Goal: Information Seeking & Learning: Learn about a topic

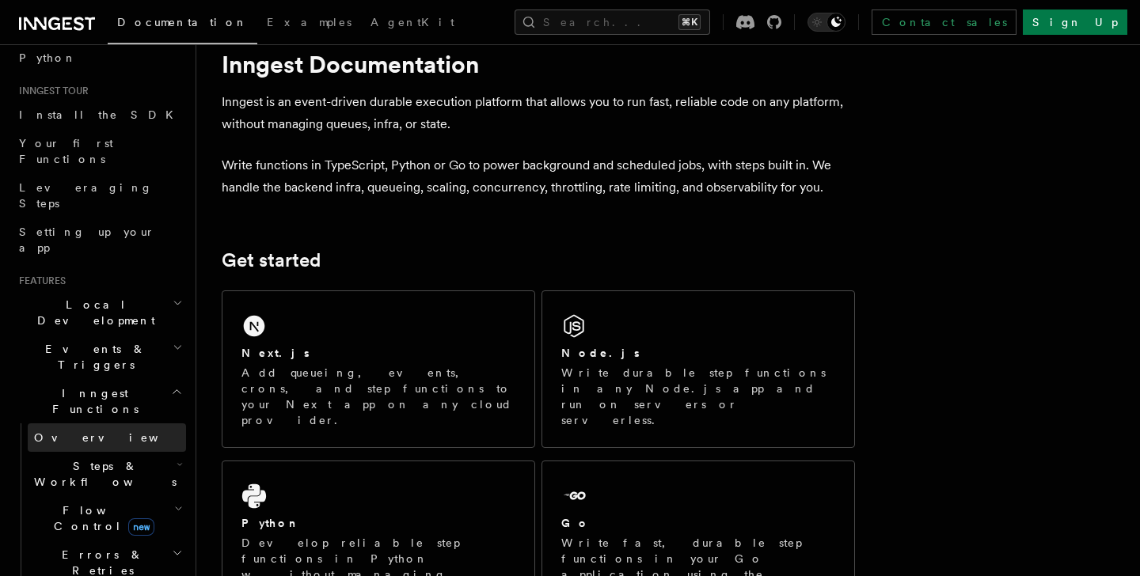
scroll to position [124, 0]
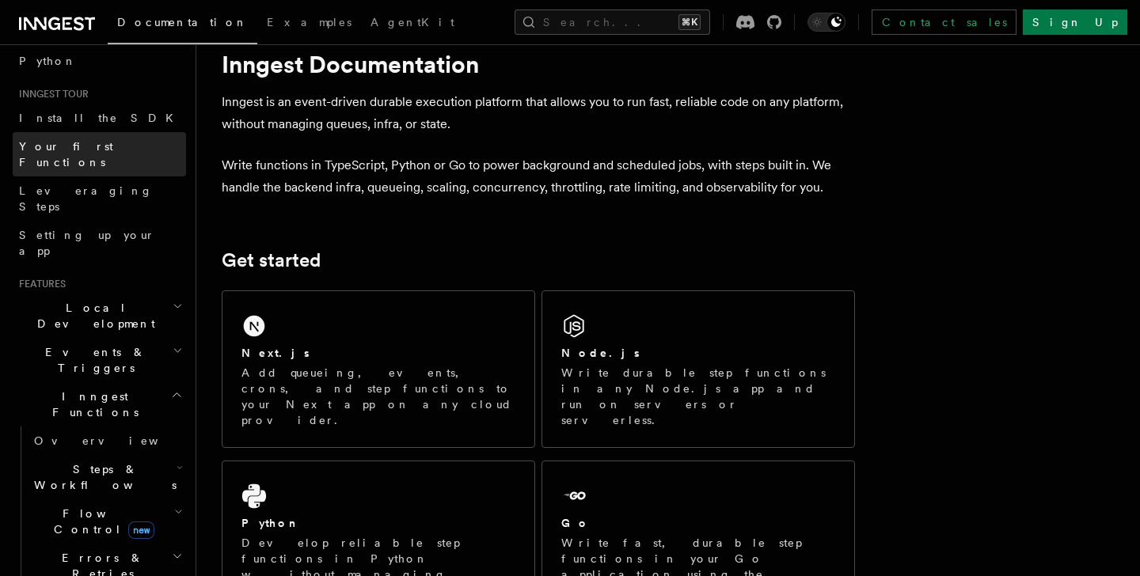
click at [98, 151] on span "Your first Functions" at bounding box center [66, 154] width 94 height 29
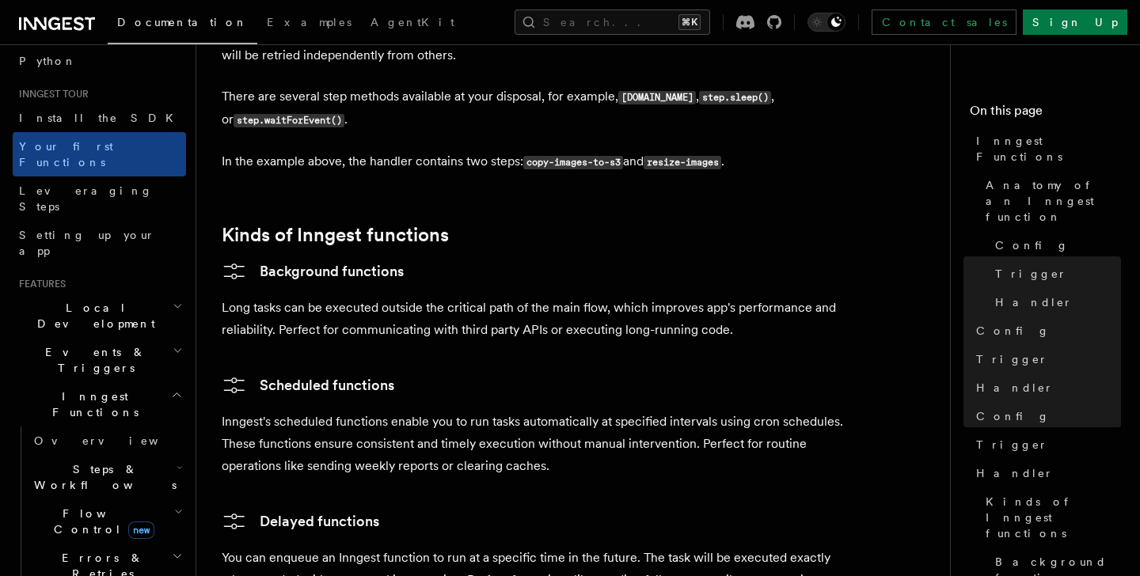
scroll to position [2340, 0]
click at [84, 462] on span "Steps & Workflows" at bounding box center [102, 478] width 149 height 32
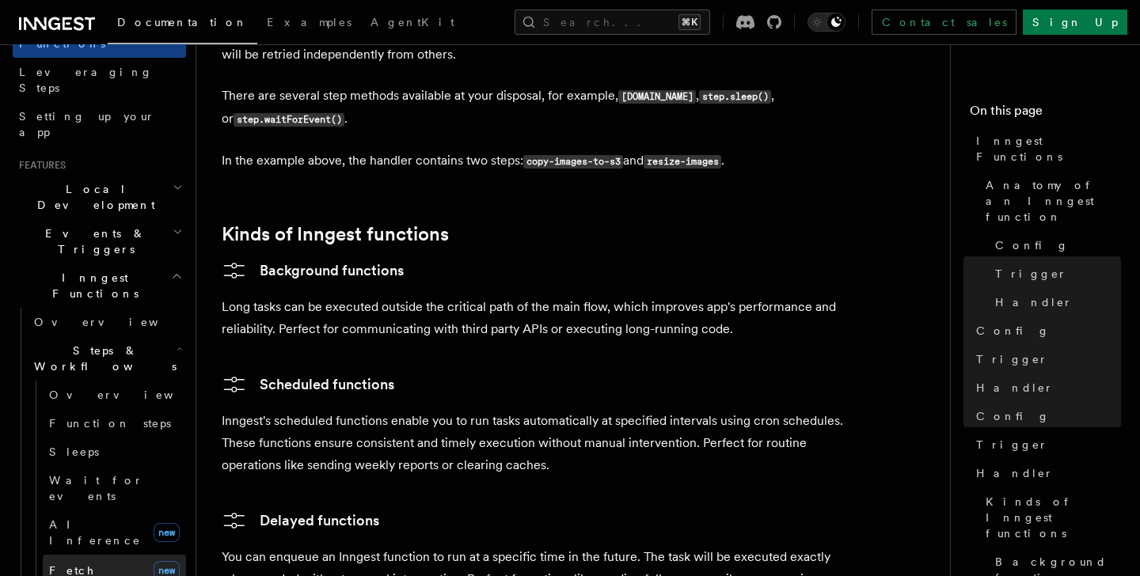
scroll to position [278, 0]
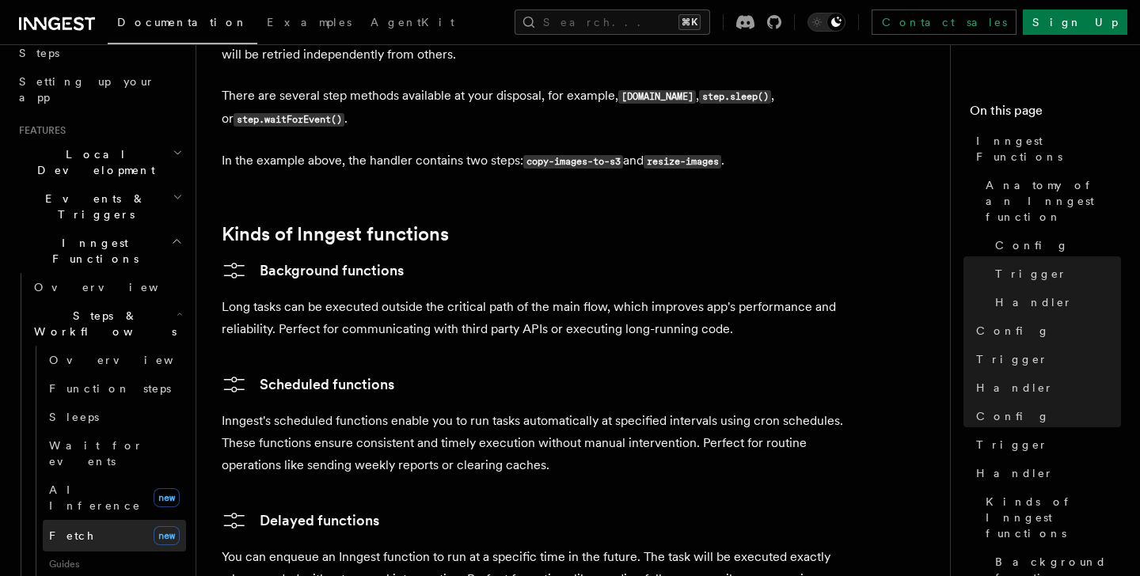
click at [103, 520] on link "Fetch new" at bounding box center [114, 536] width 143 height 32
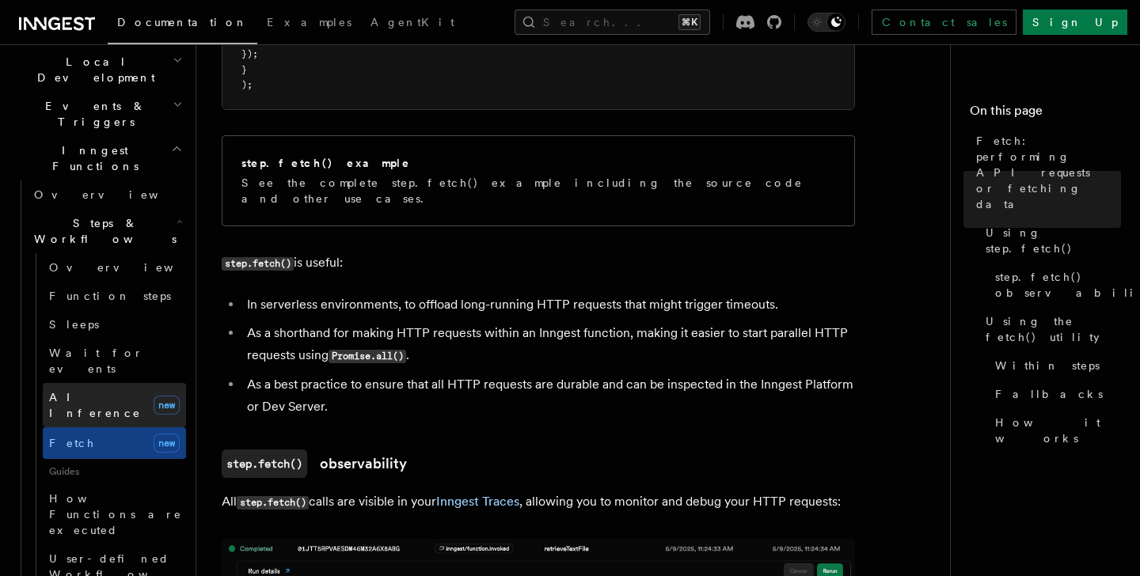
scroll to position [368, 0]
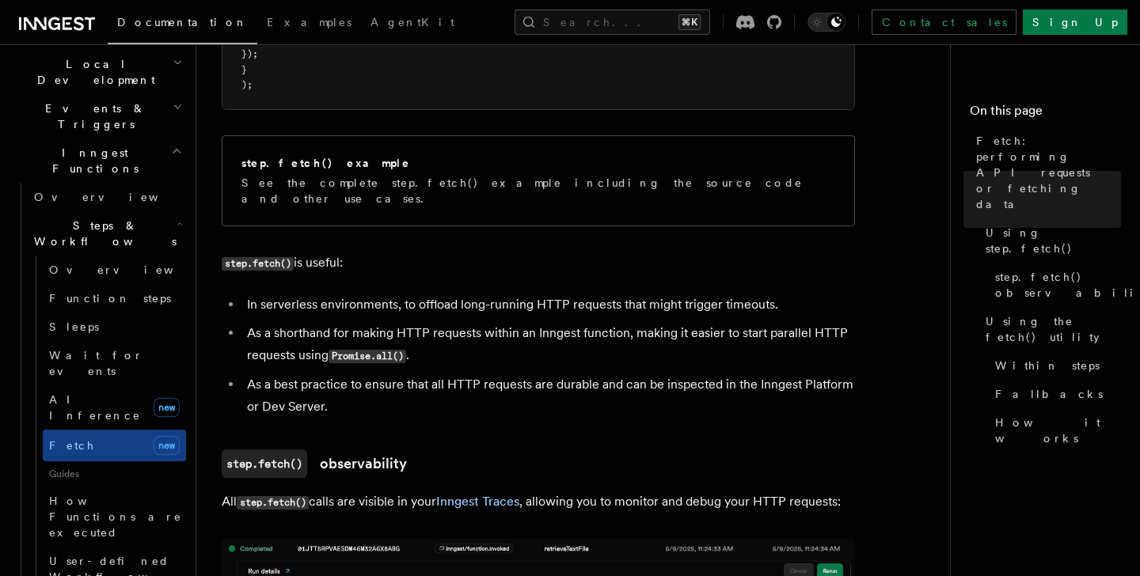
click at [152, 211] on h2 "Steps & Workflows" at bounding box center [107, 233] width 158 height 44
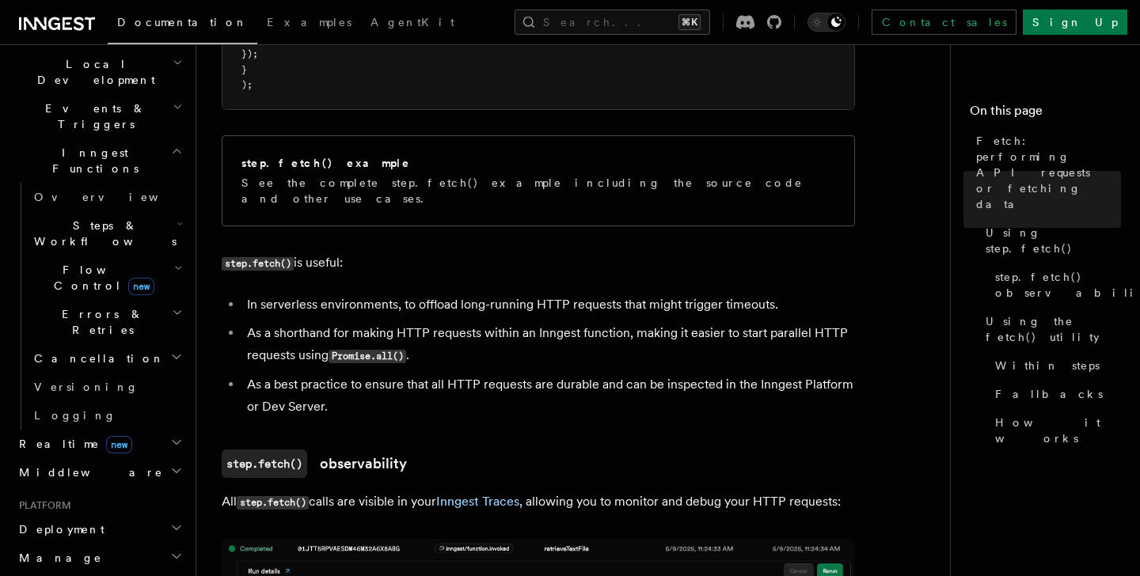
click at [89, 351] on span "Cancellation" at bounding box center [96, 359] width 137 height 16
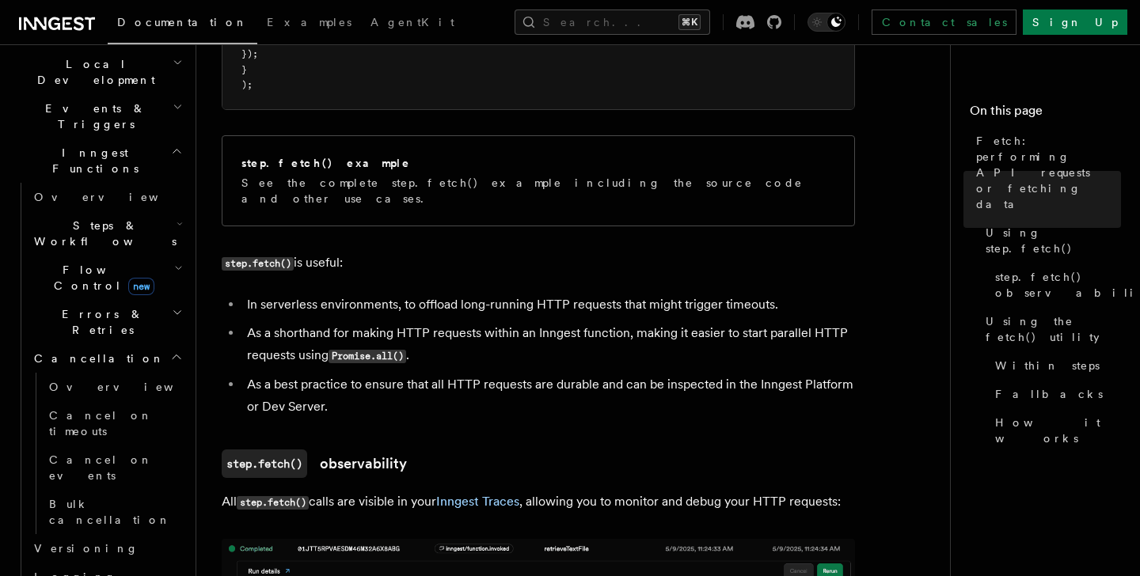
click at [93, 351] on span "Cancellation" at bounding box center [96, 359] width 137 height 16
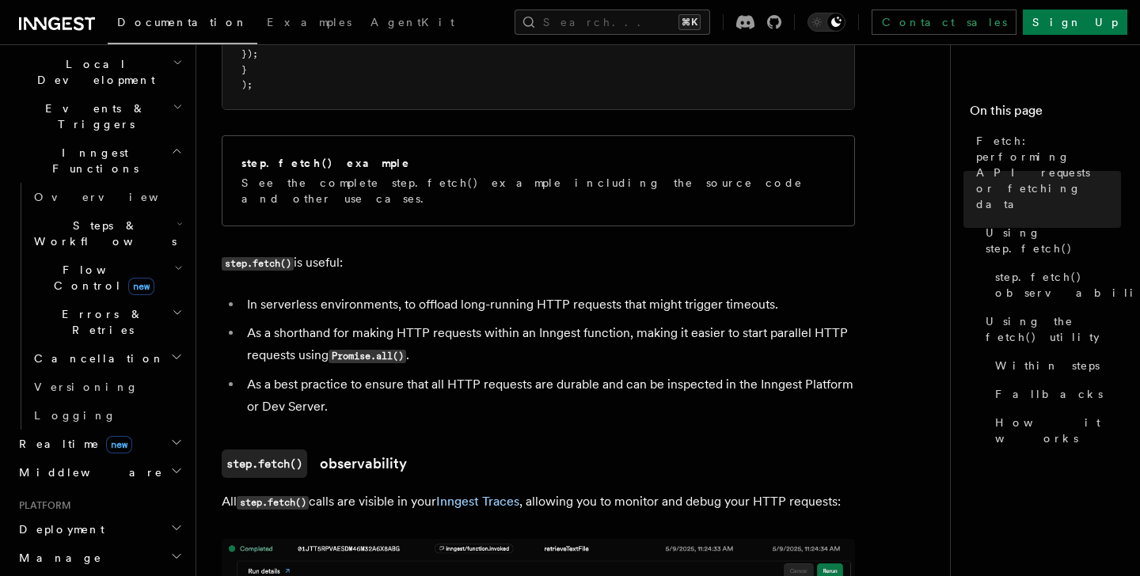
click at [99, 306] on span "Errors & Retries" at bounding box center [100, 322] width 144 height 32
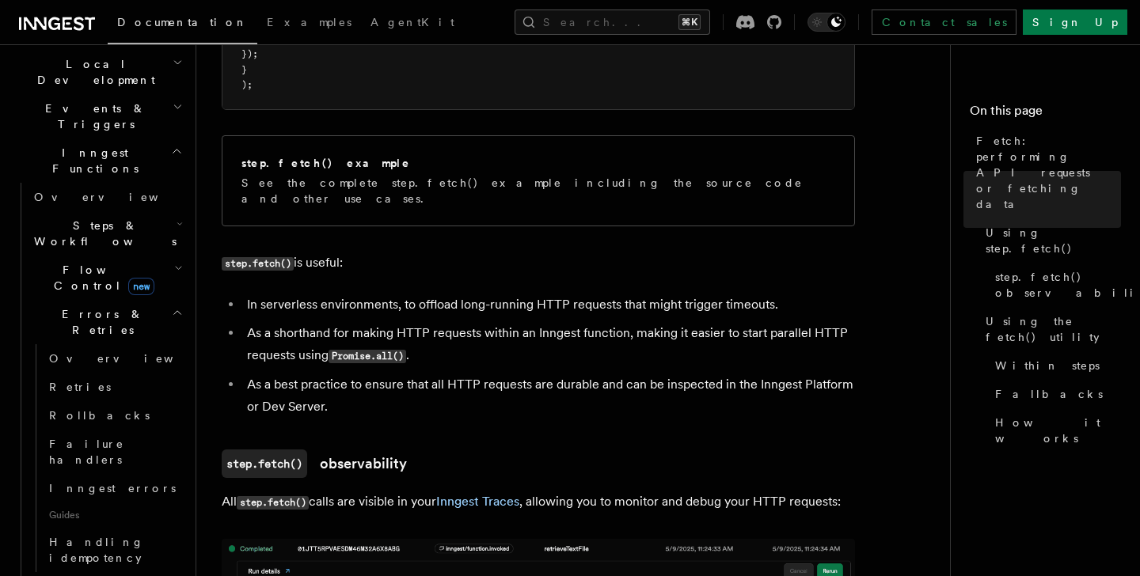
click at [98, 306] on span "Errors & Retries" at bounding box center [100, 322] width 144 height 32
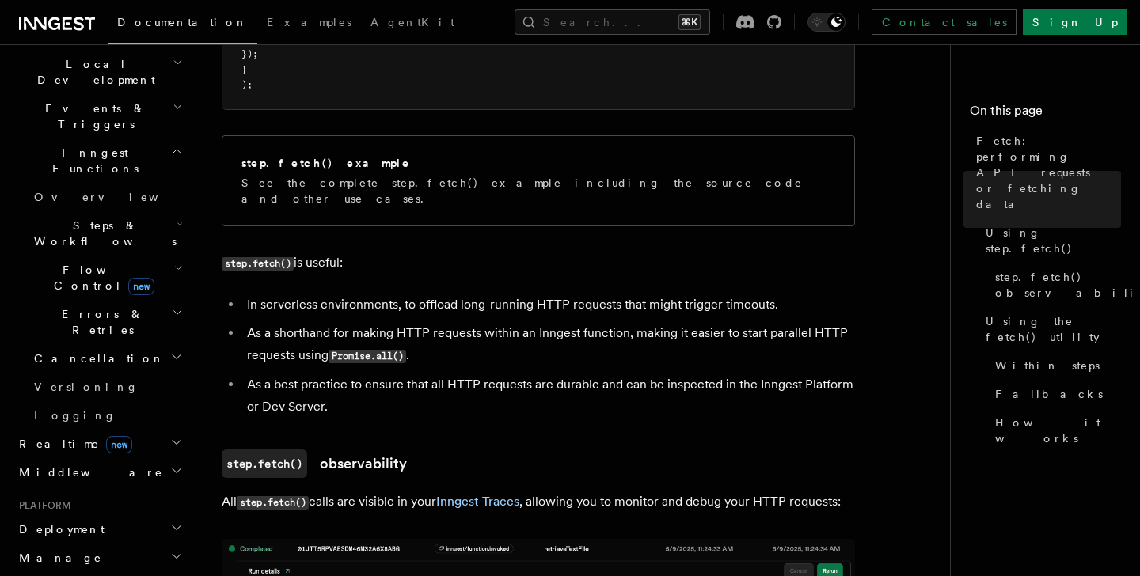
click at [74, 262] on span "Flow Control new" at bounding box center [101, 278] width 146 height 32
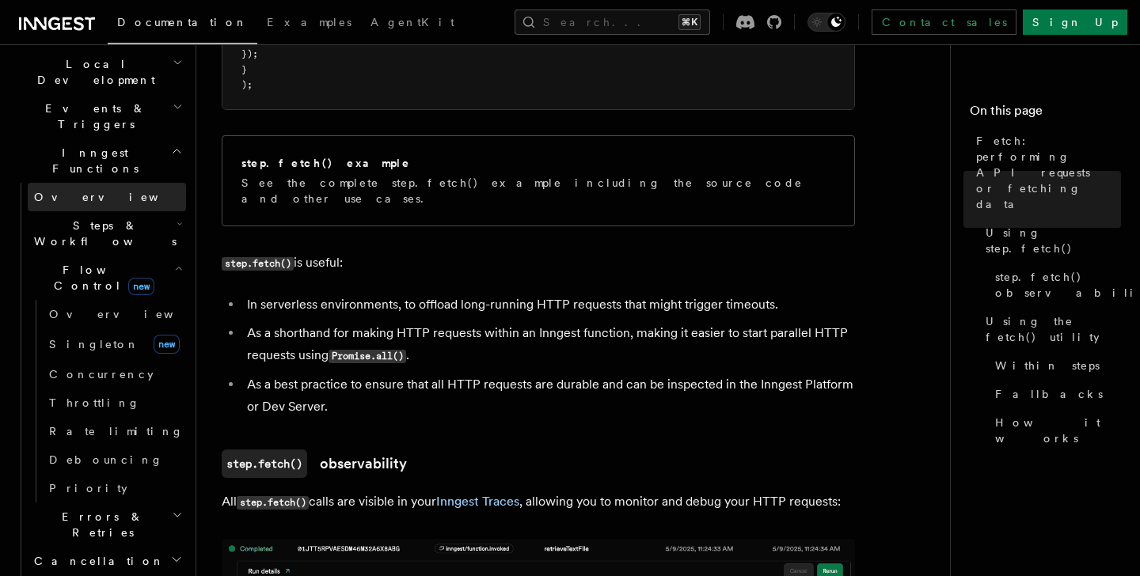
click at [105, 183] on link "Overview" at bounding box center [107, 197] width 158 height 29
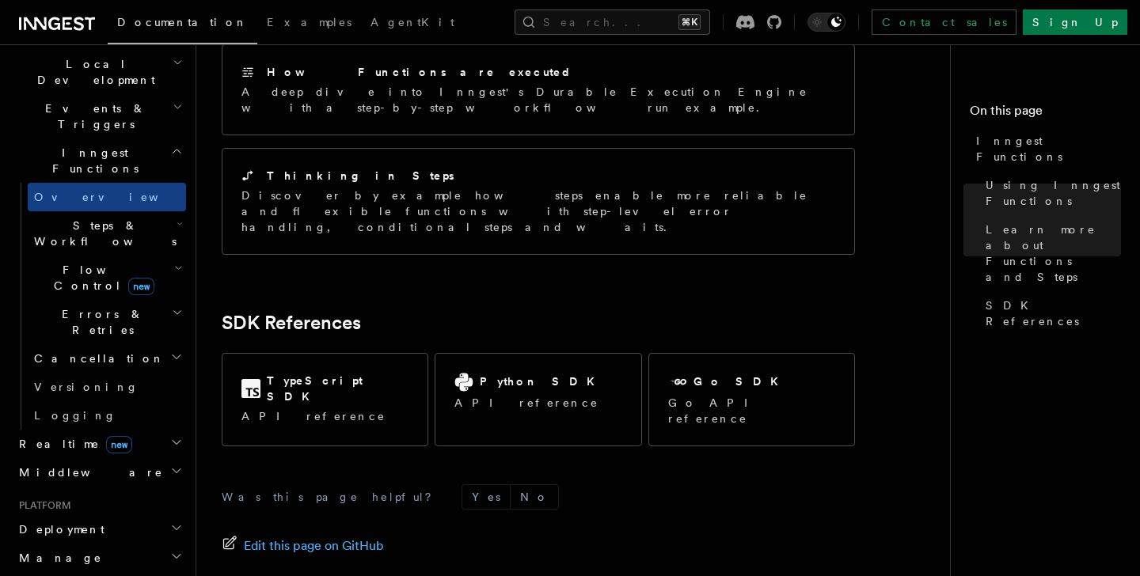
scroll to position [1313, 0]
